Goal: Navigation & Orientation: Find specific page/section

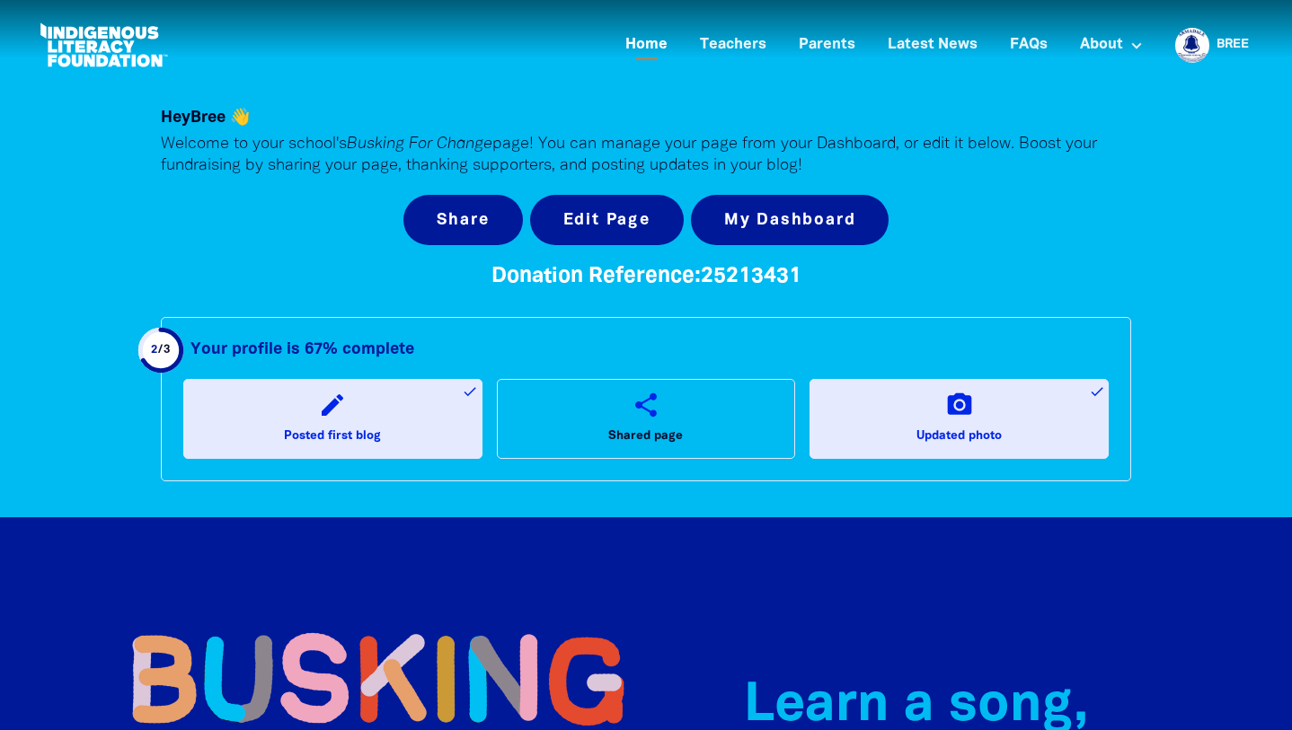
click at [650, 49] on link "Home" at bounding box center [647, 46] width 64 height 30
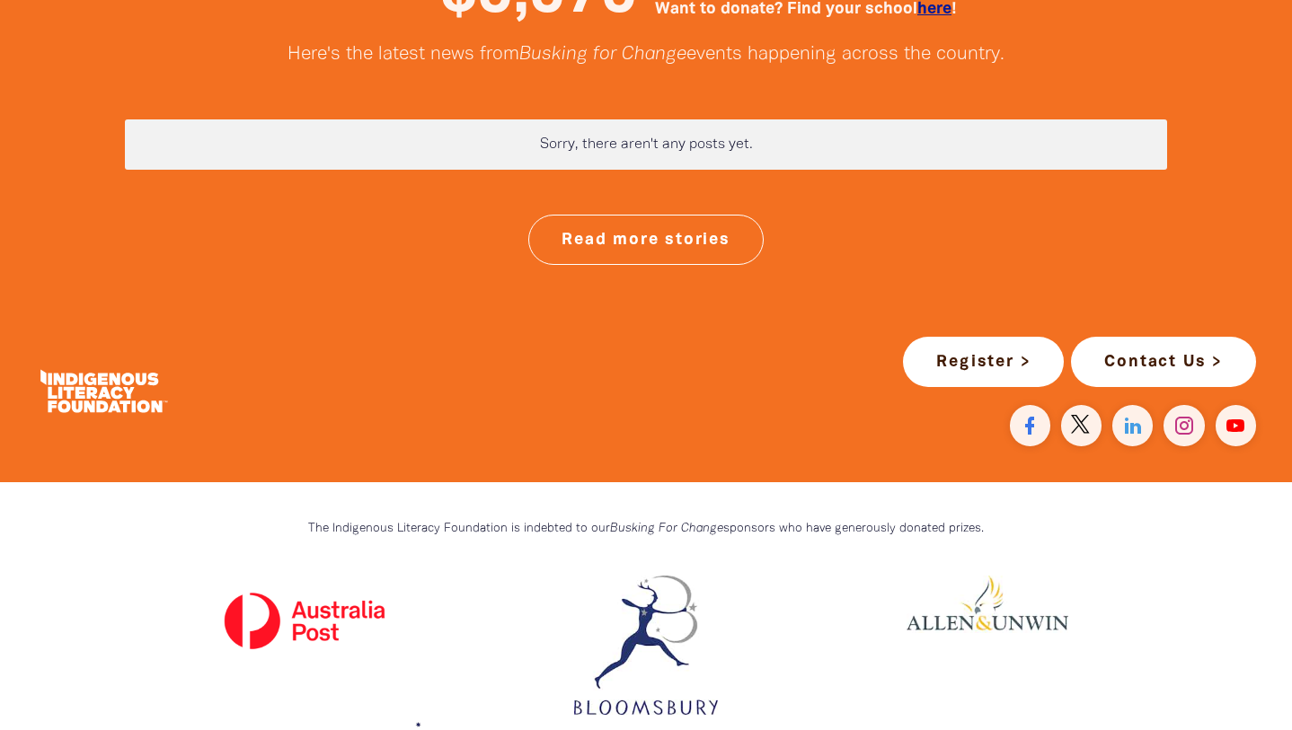
scroll to position [4731, 0]
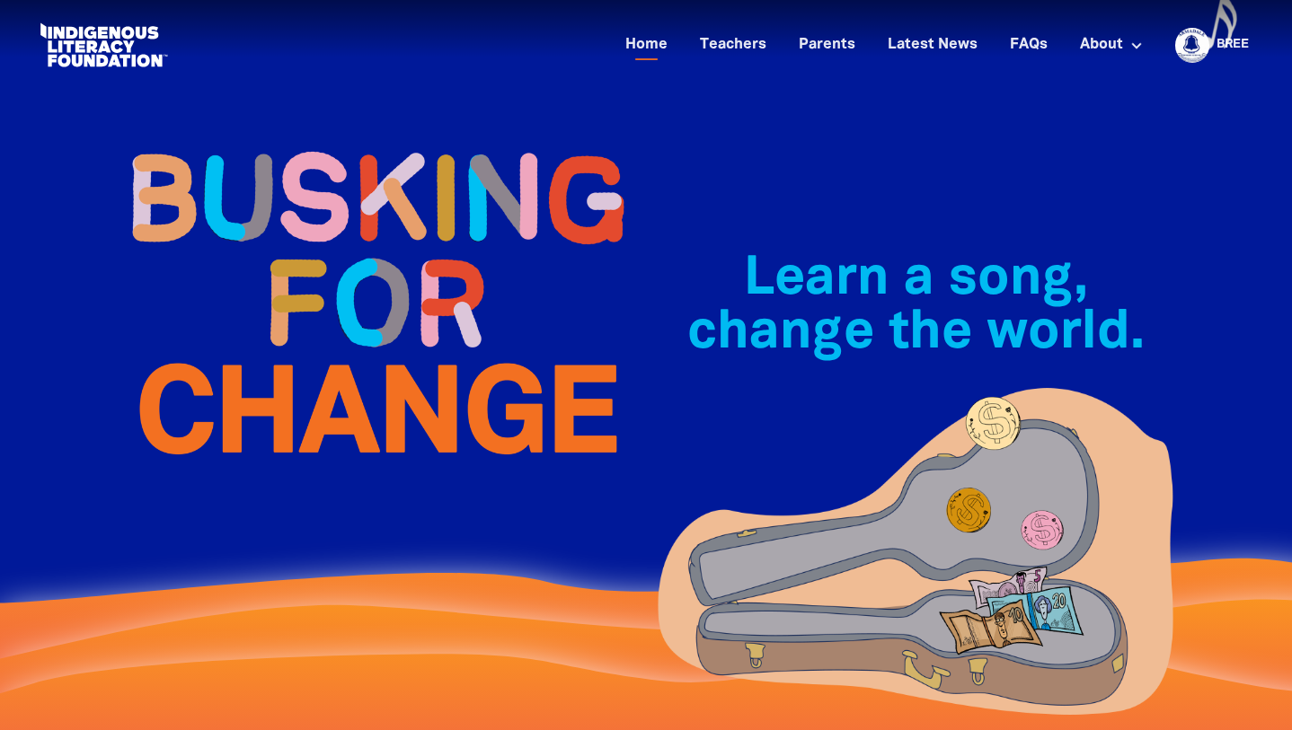
scroll to position [0, 0]
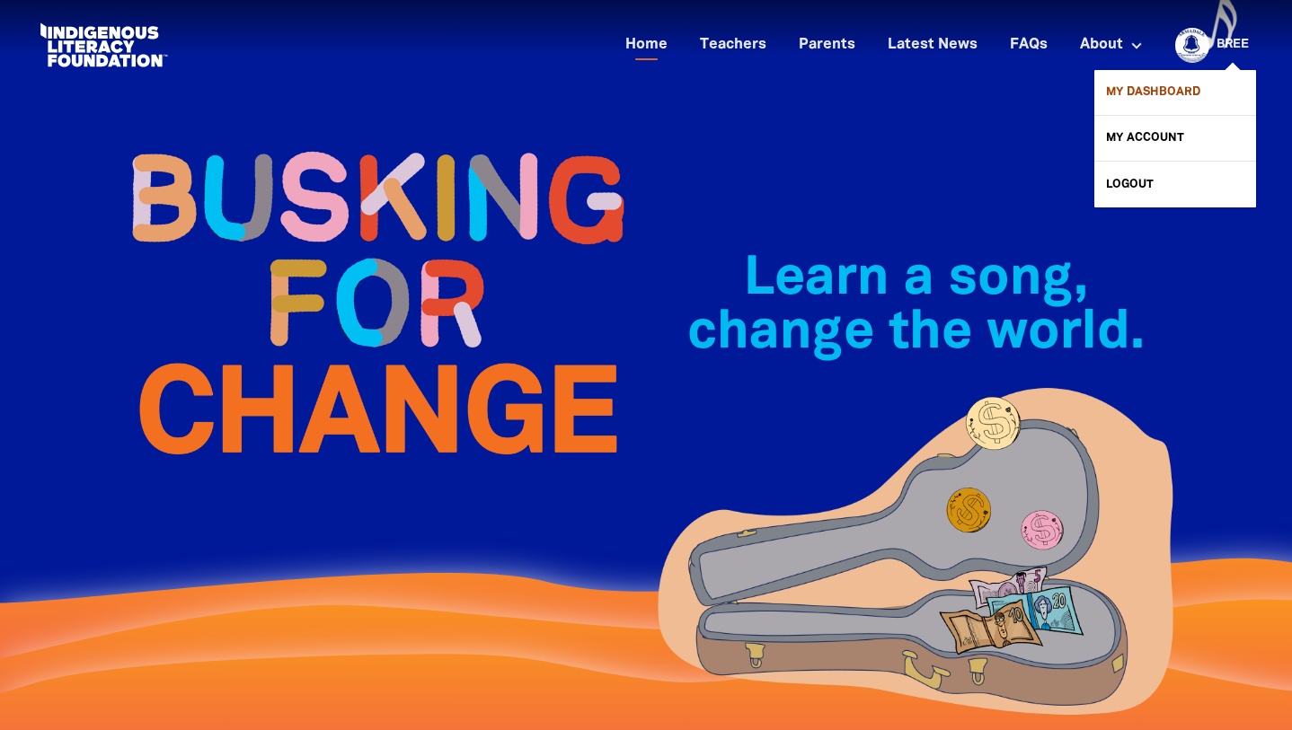
click at [1162, 85] on link "My Dashboard" at bounding box center [1175, 92] width 162 height 45
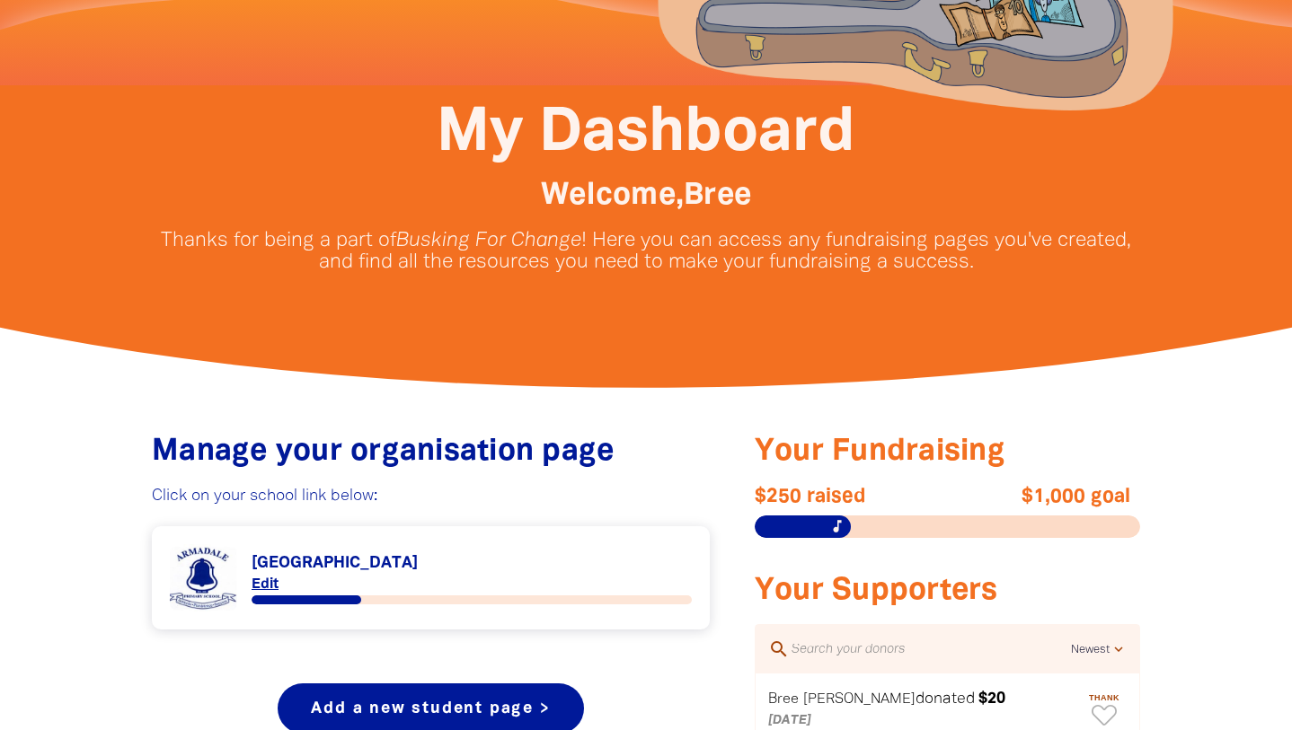
scroll to position [316, 0]
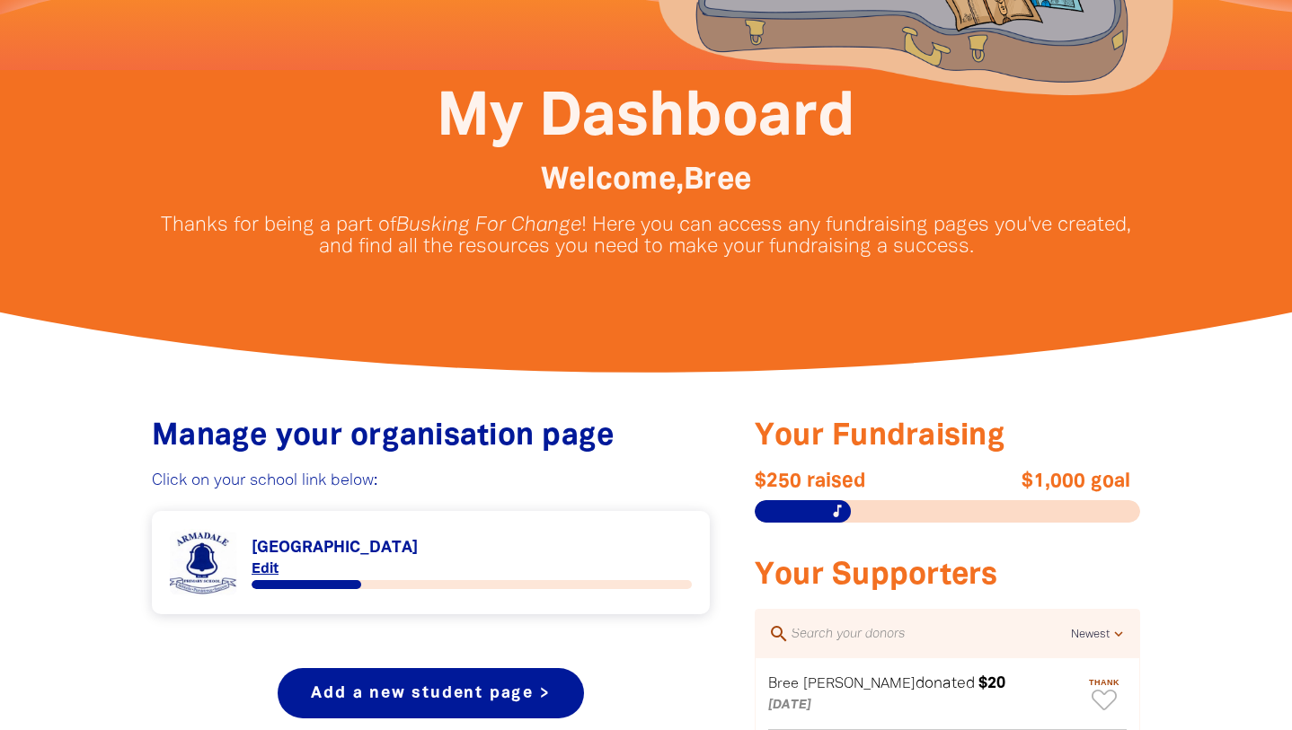
click at [384, 552] on link "Link to [GEOGRAPHIC_DATA]" at bounding box center [431, 562] width 522 height 67
